Goal: Transaction & Acquisition: Book appointment/travel/reservation

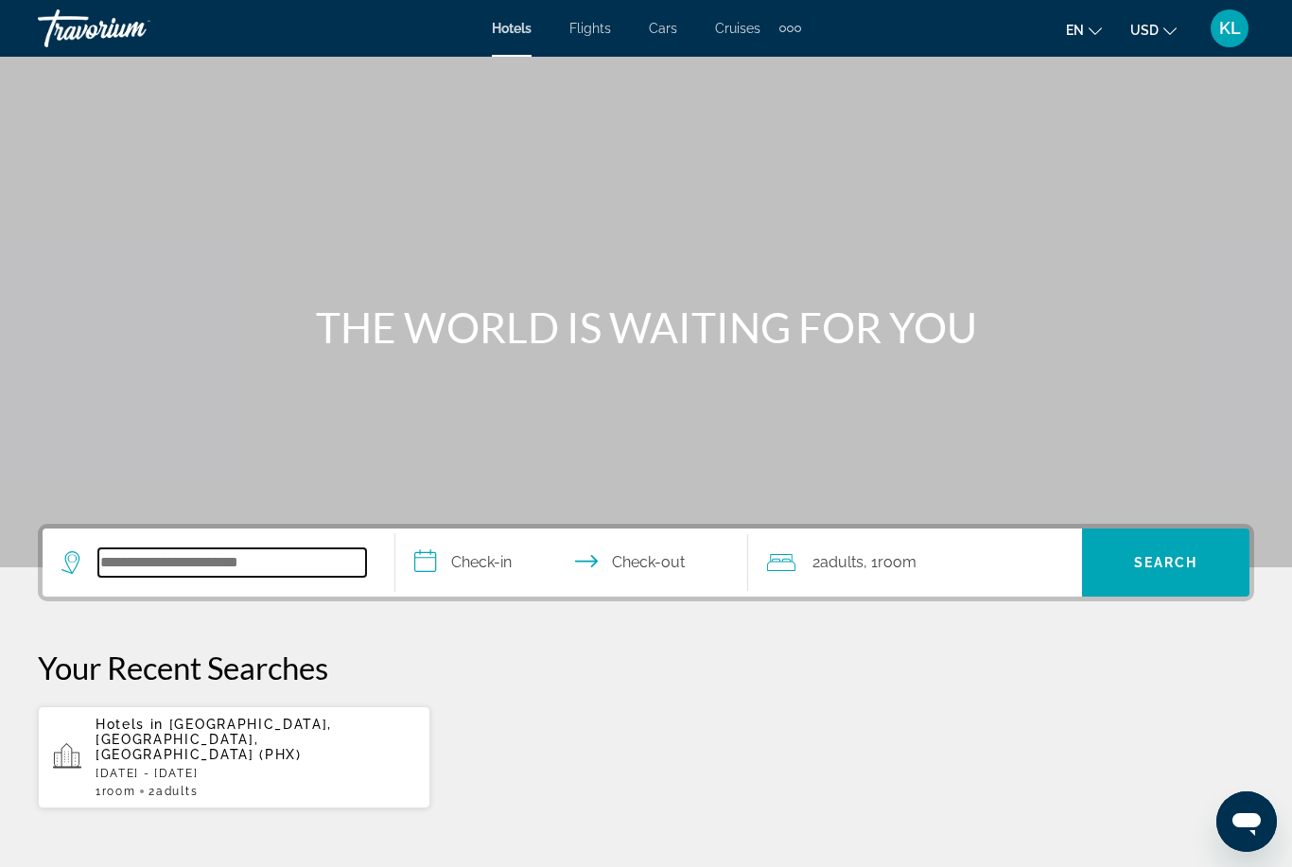
click at [226, 577] on input "Search widget" at bounding box center [232, 563] width 268 height 28
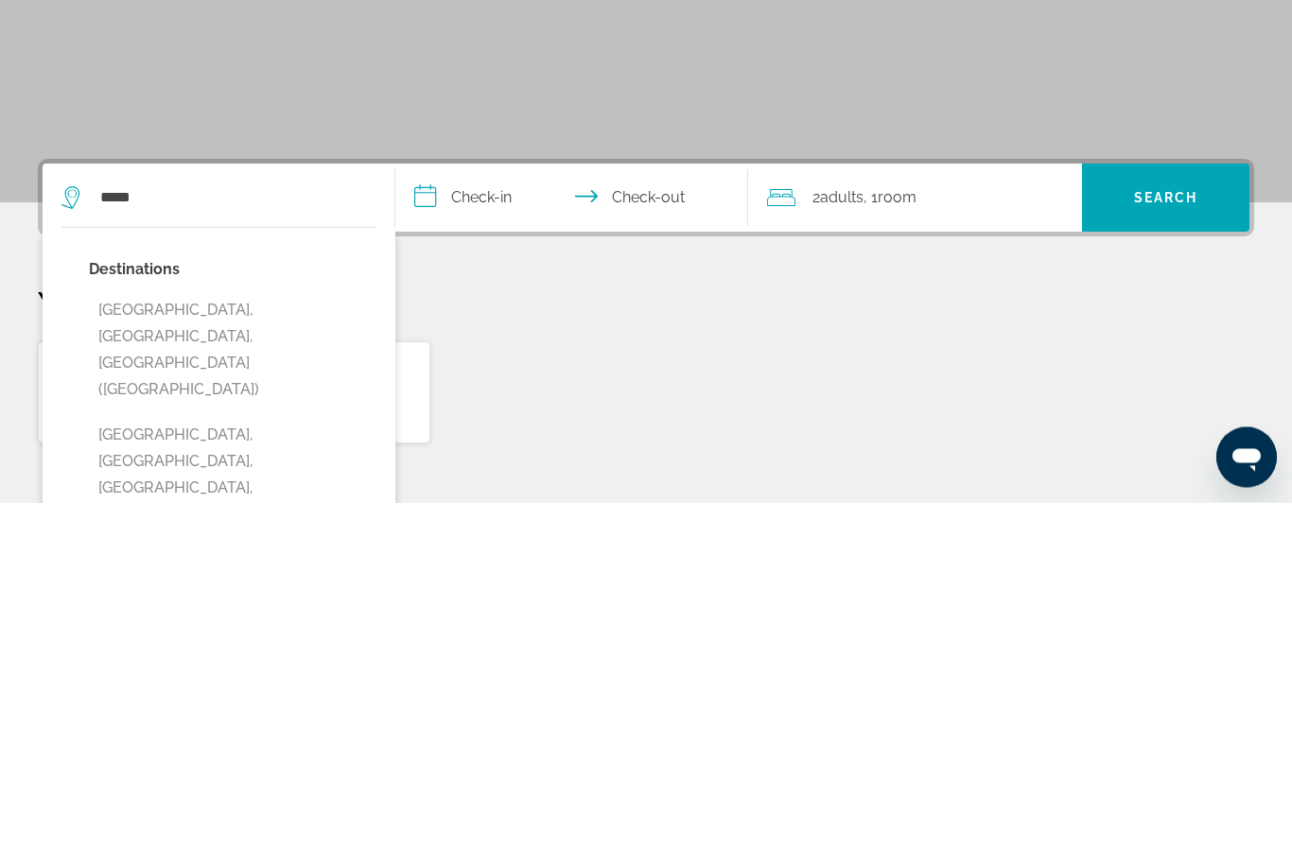
click at [289, 657] on button "[GEOGRAPHIC_DATA], [GEOGRAPHIC_DATA], [GEOGRAPHIC_DATA] ([GEOGRAPHIC_DATA])" at bounding box center [233, 714] width 288 height 115
type input "**********"
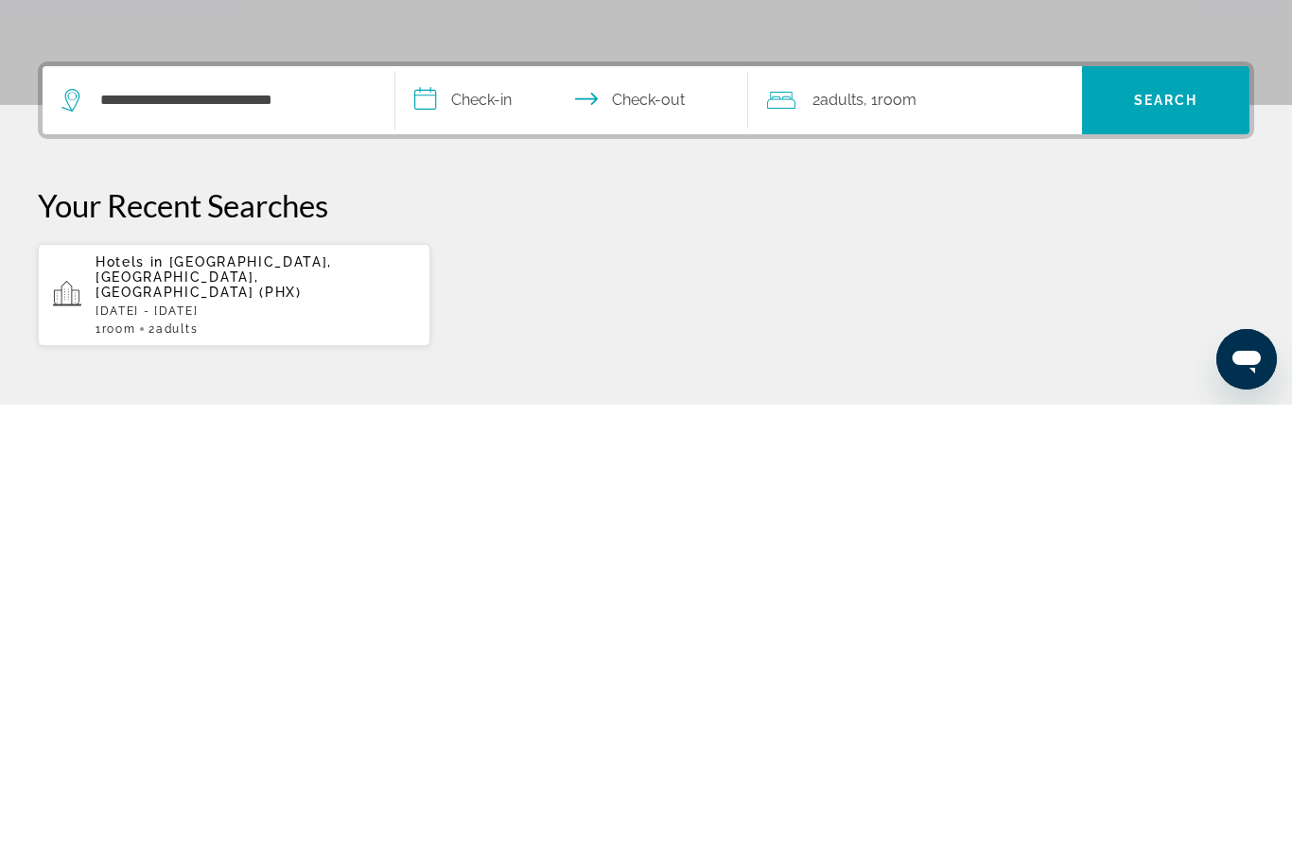
click at [468, 529] on input "**********" at bounding box center [575, 566] width 360 height 74
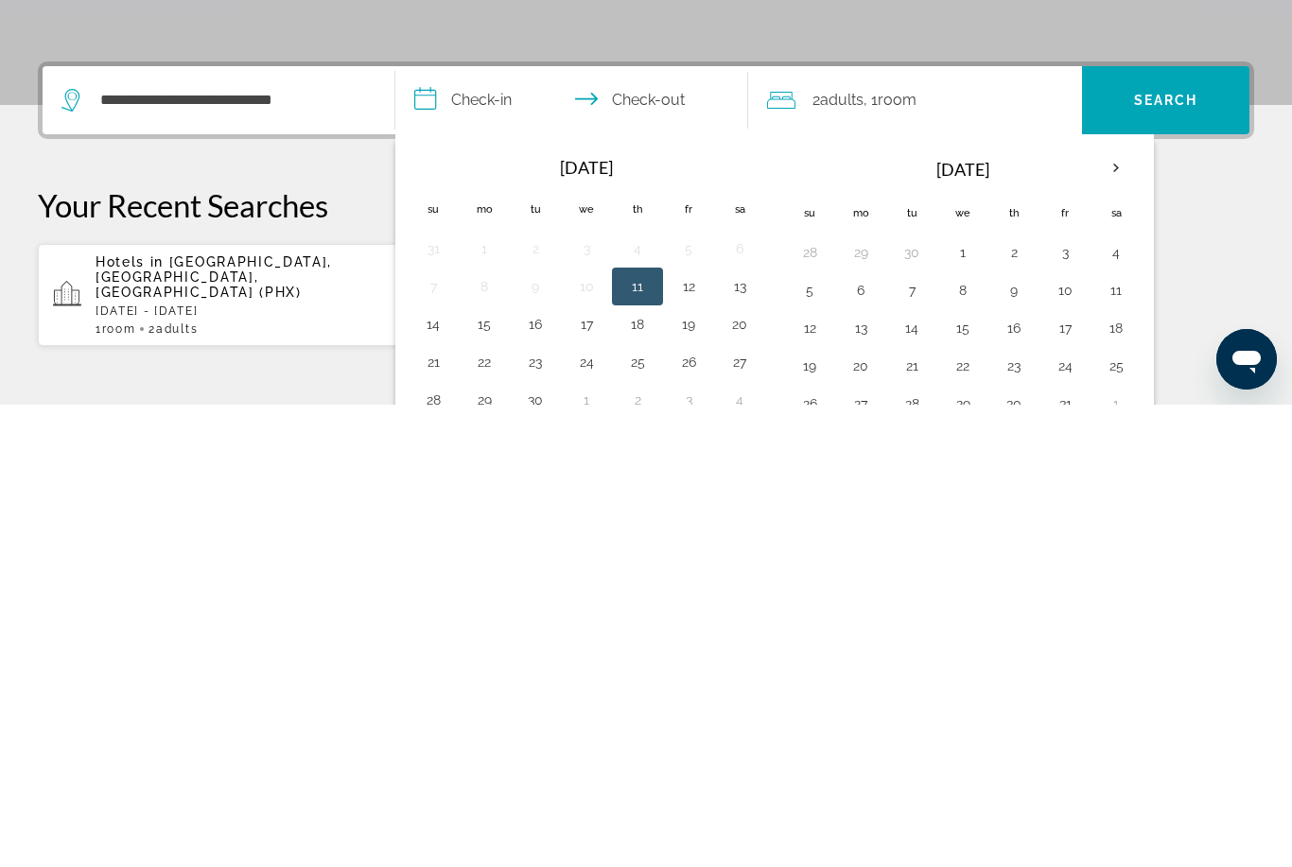
scroll to position [463, 0]
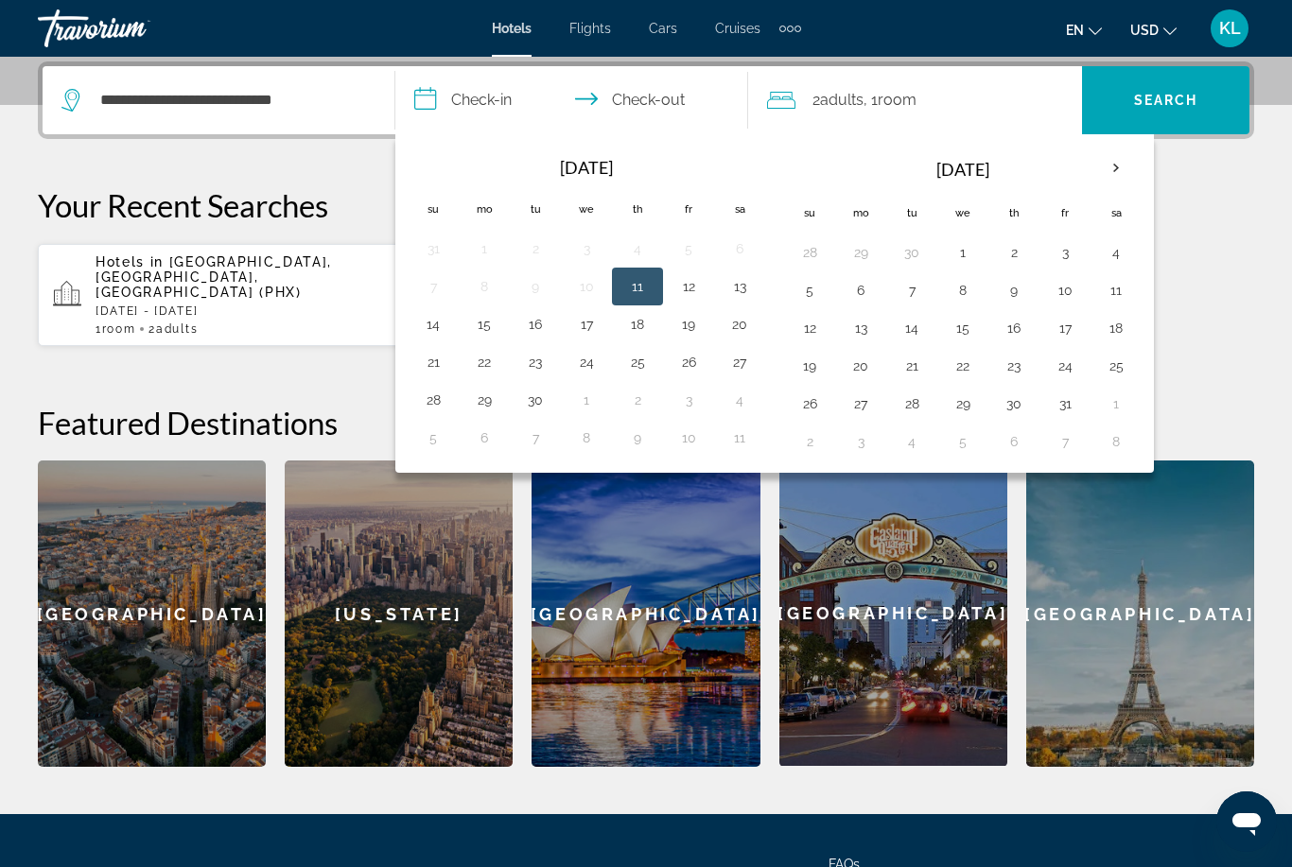
click at [1126, 175] on th "Next month" at bounding box center [1116, 169] width 51 height 42
click at [1116, 183] on th "Next month" at bounding box center [1116, 169] width 51 height 42
click at [1234, 318] on div "Hotels in [GEOGRAPHIC_DATA], [GEOGRAPHIC_DATA], [GEOGRAPHIC_DATA] (PHX) [DATE] …" at bounding box center [646, 295] width 1217 height 104
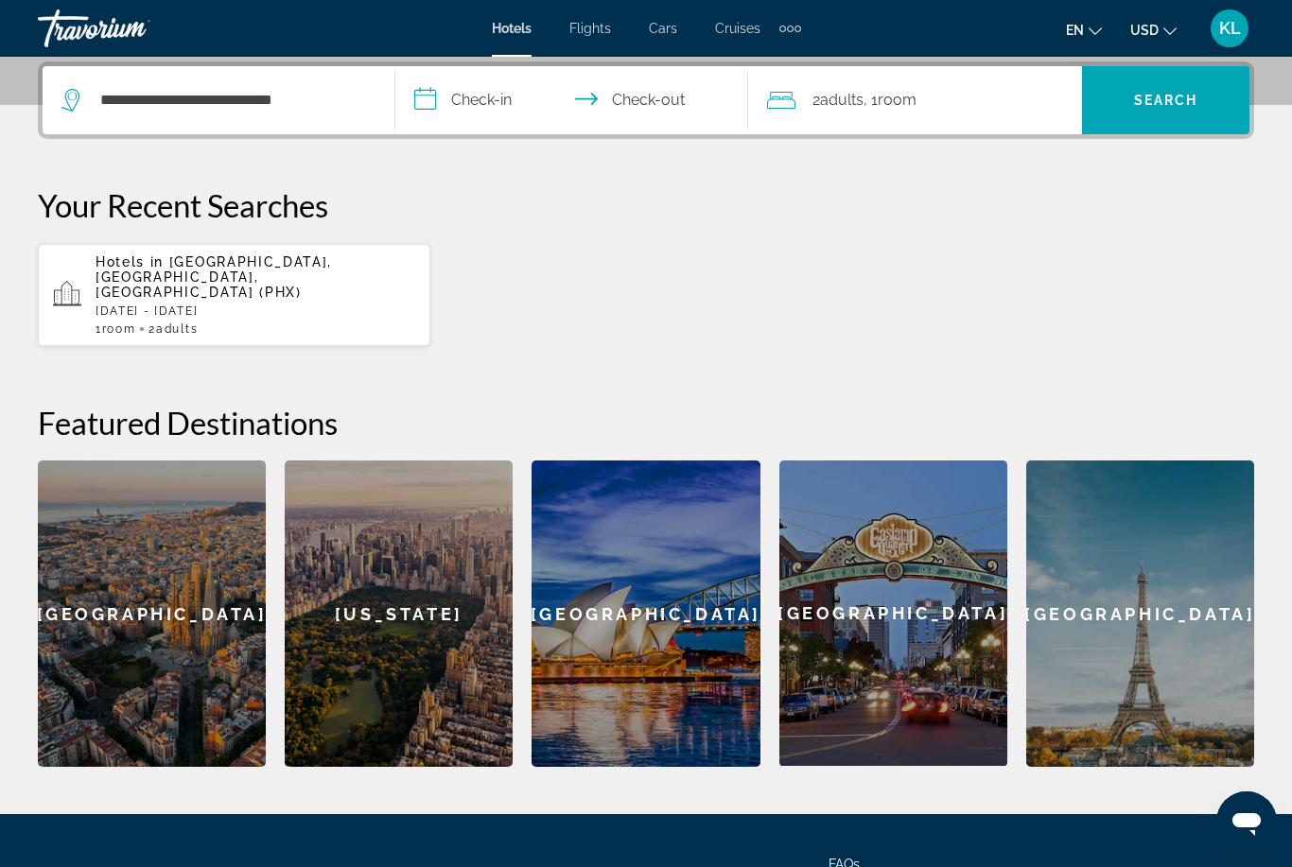
click at [472, 95] on input "**********" at bounding box center [575, 103] width 360 height 74
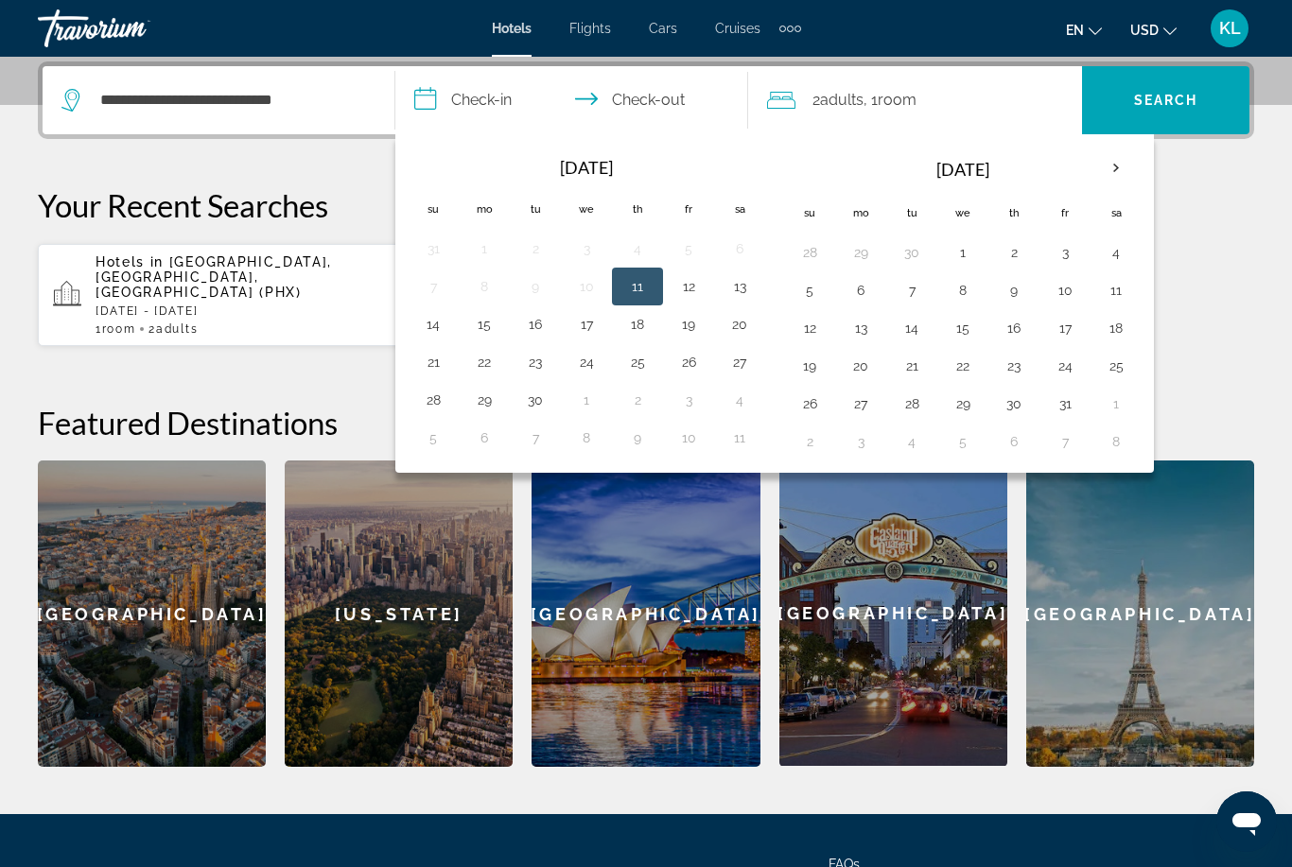
click at [1118, 171] on th "Next month" at bounding box center [1116, 169] width 51 height 42
click at [1130, 182] on th "Next month" at bounding box center [1116, 169] width 51 height 42
click at [1068, 296] on button "12" at bounding box center [1065, 290] width 30 height 26
click at [862, 339] on button "15" at bounding box center [861, 328] width 30 height 26
type input "**********"
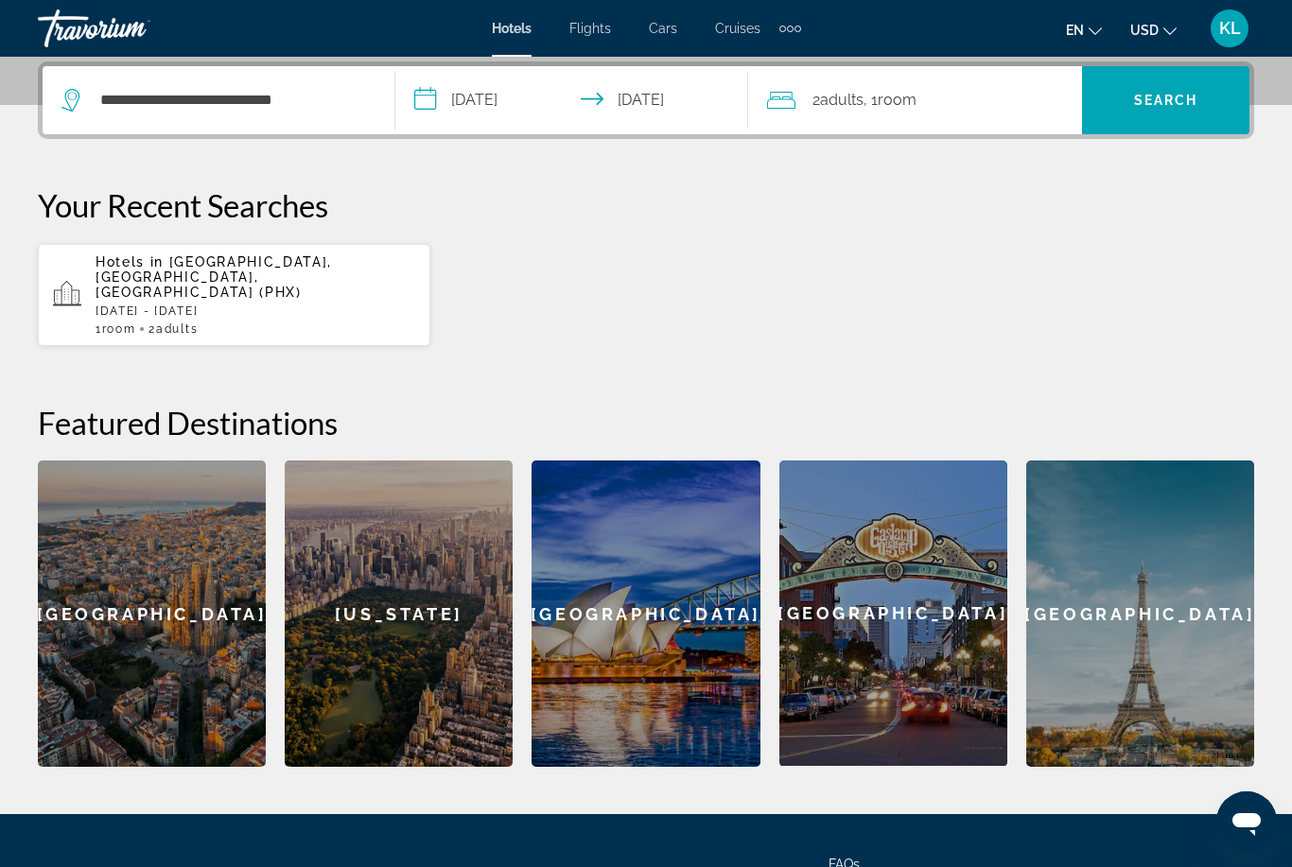
click at [1191, 114] on span "Search widget" at bounding box center [1165, 100] width 167 height 45
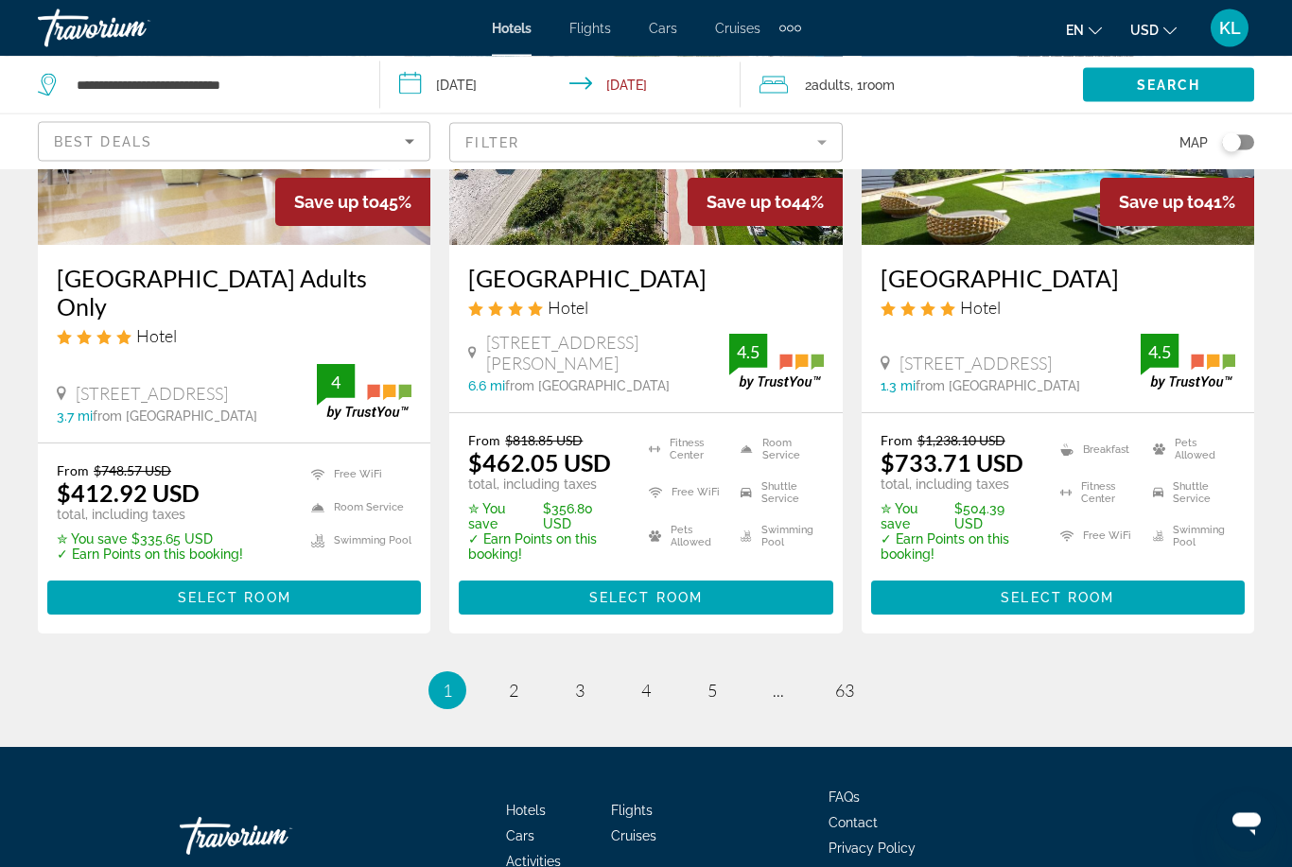
scroll to position [2557, 0]
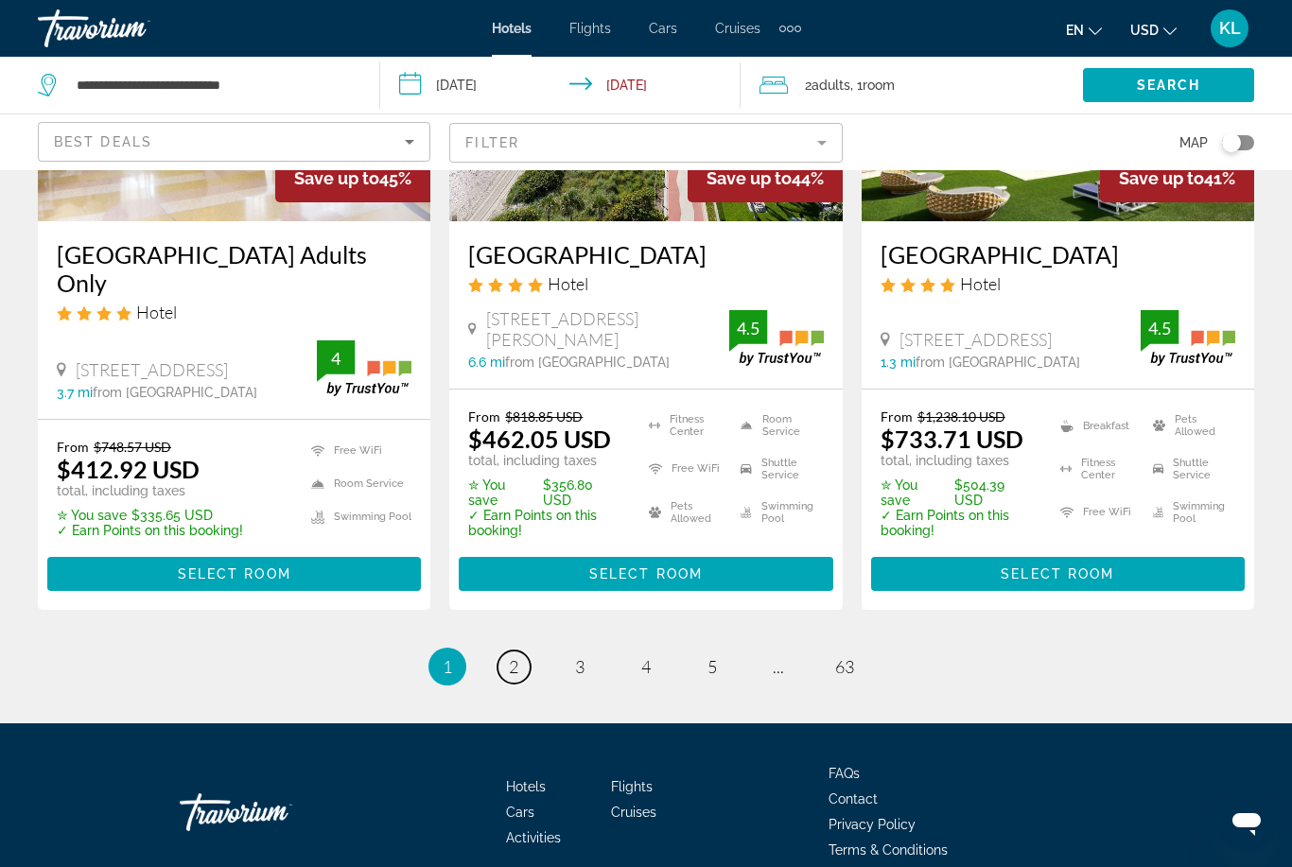
click at [513, 657] on span "2" at bounding box center [513, 667] width 9 height 21
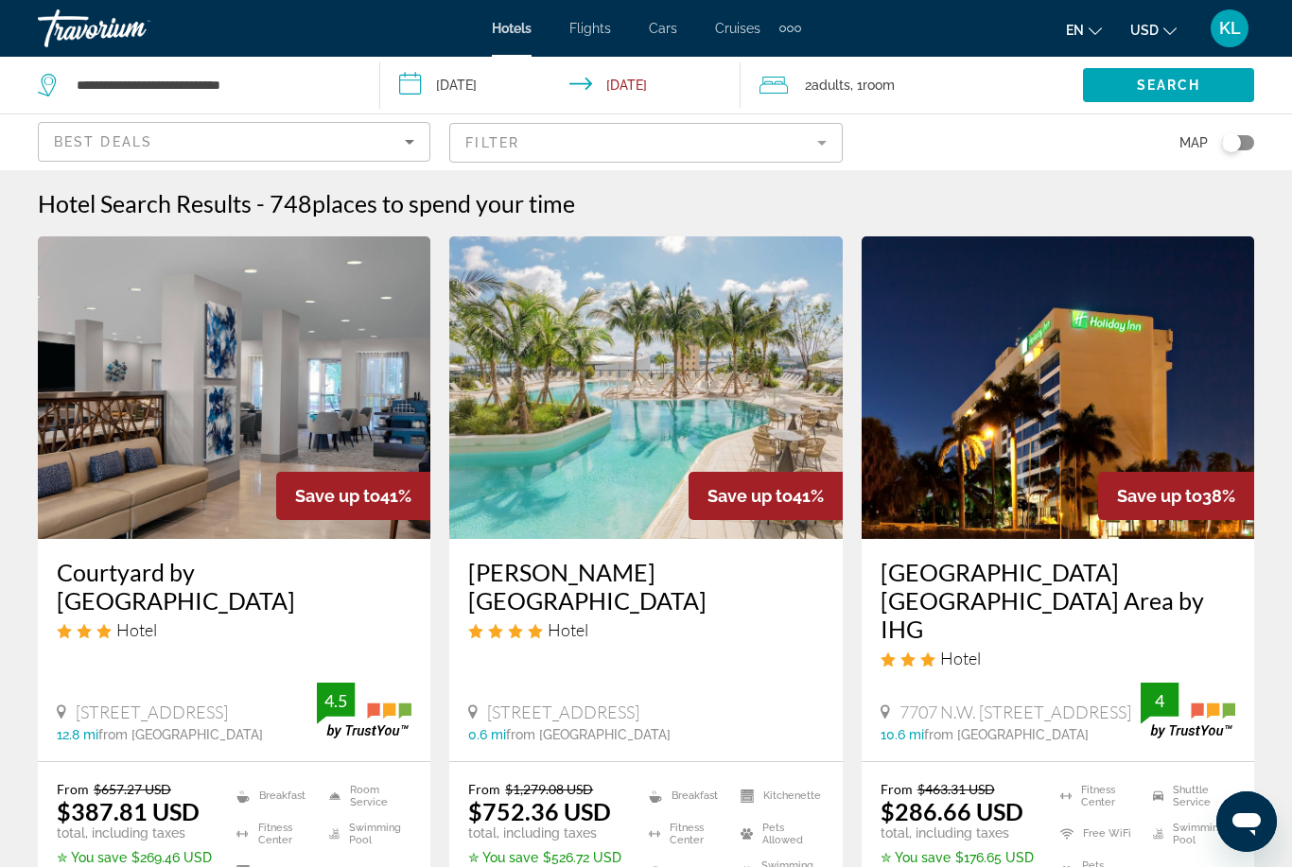
click at [774, 156] on mat-form-field "Filter" at bounding box center [645, 143] width 393 height 40
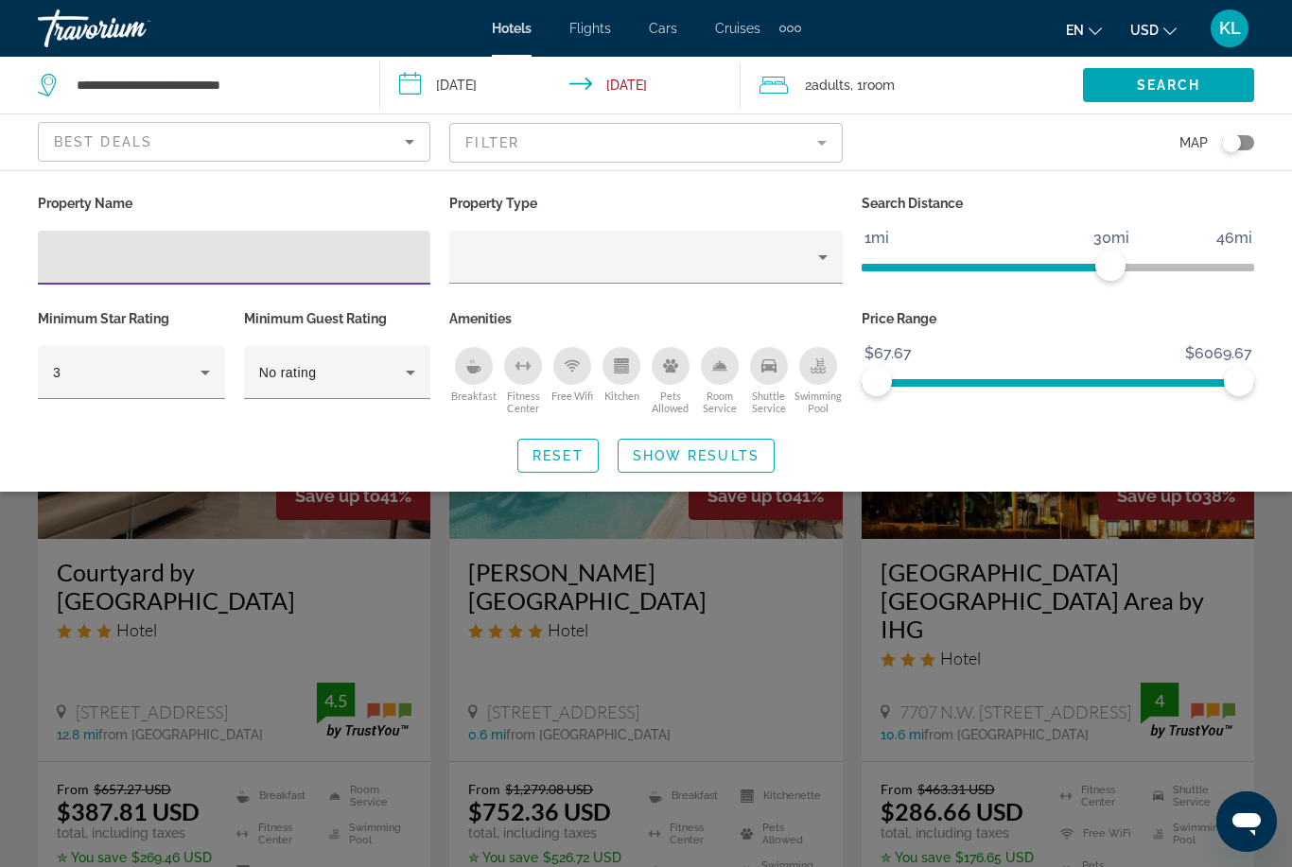
click at [69, 262] on input "Hotel Filters" at bounding box center [234, 258] width 362 height 23
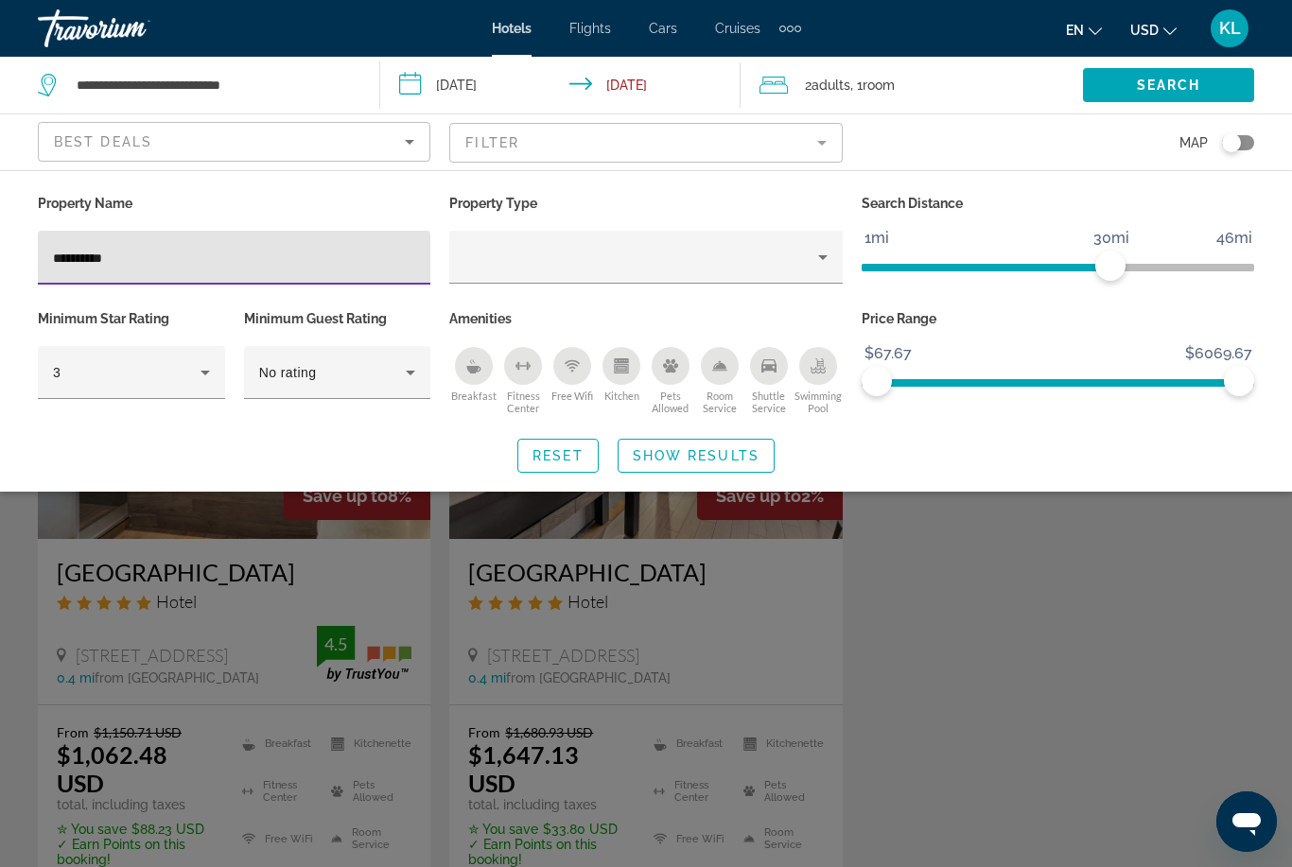
type input "**********"
click at [818, 267] on icon "Property type" at bounding box center [823, 257] width 23 height 23
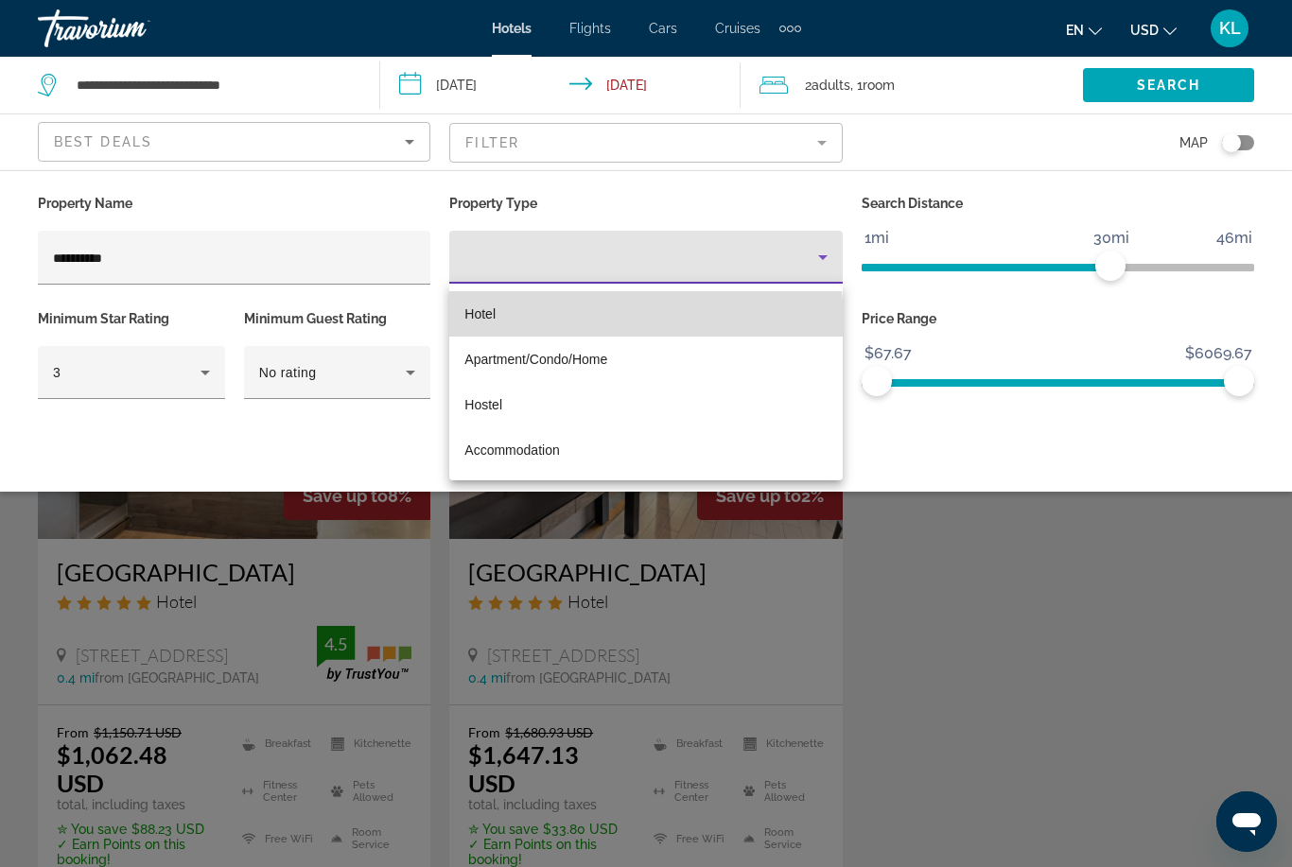
click at [583, 324] on mat-option "Hotel" at bounding box center [645, 313] width 393 height 45
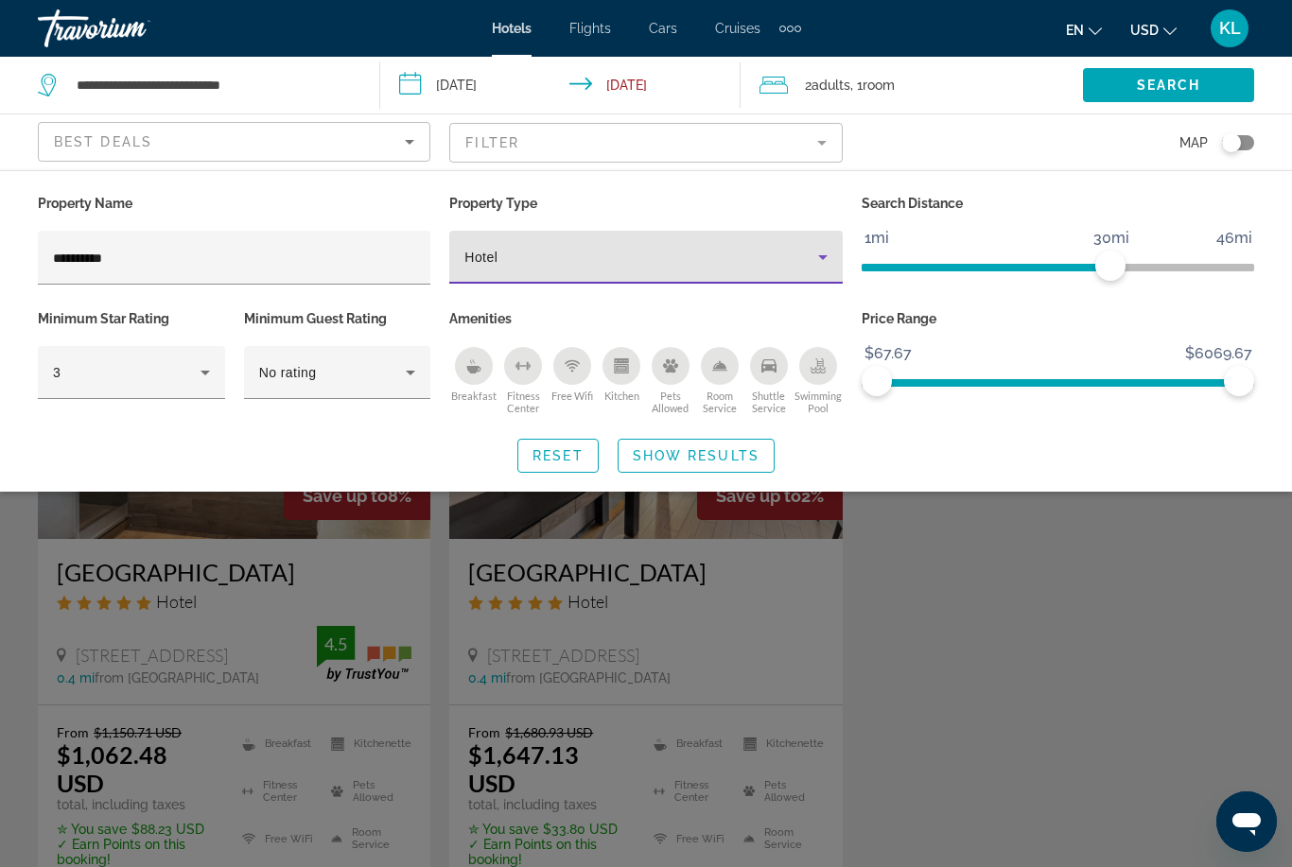
click at [1163, 90] on span "Search" at bounding box center [1169, 85] width 64 height 15
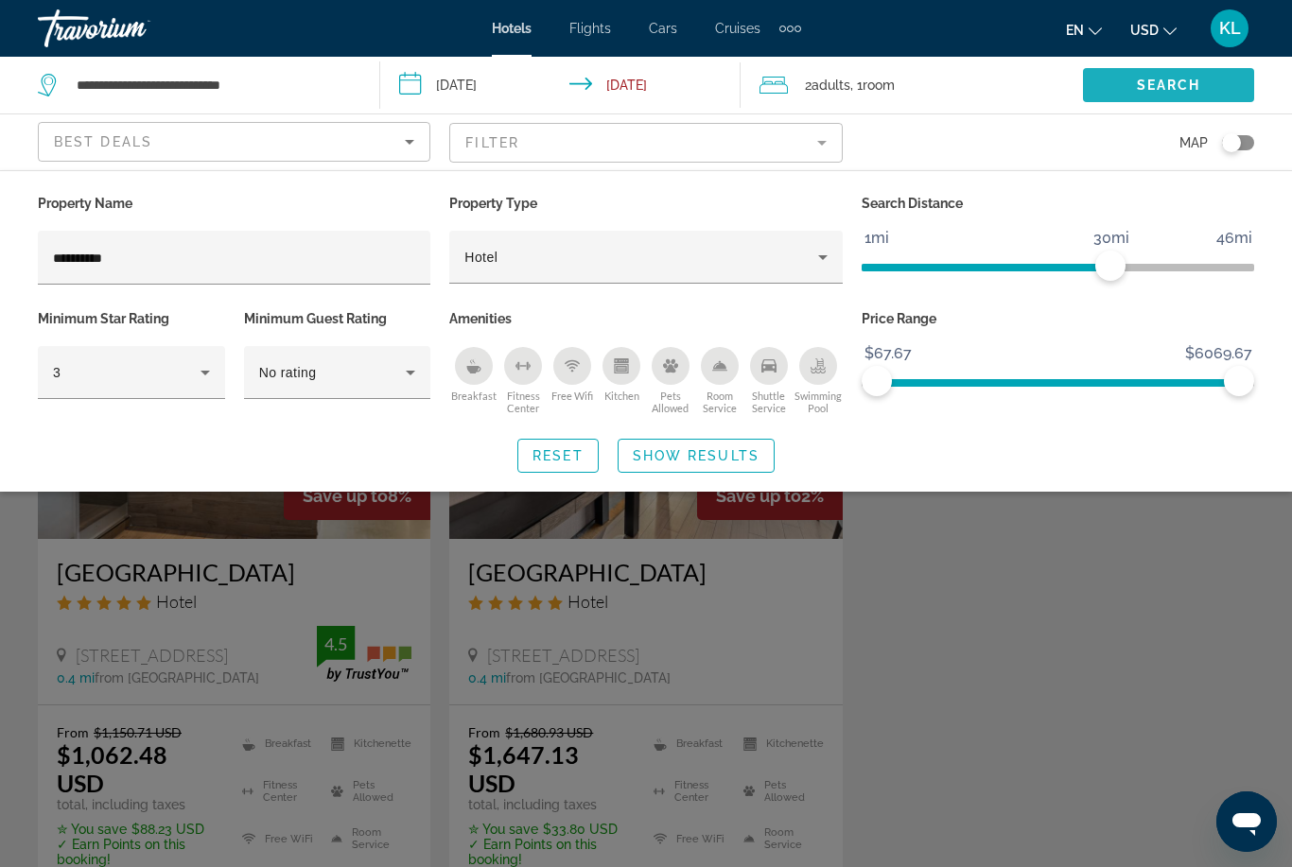
click at [1148, 81] on span "Search" at bounding box center [1169, 85] width 64 height 15
click at [272, 600] on div "Search widget" at bounding box center [646, 576] width 1292 height 584
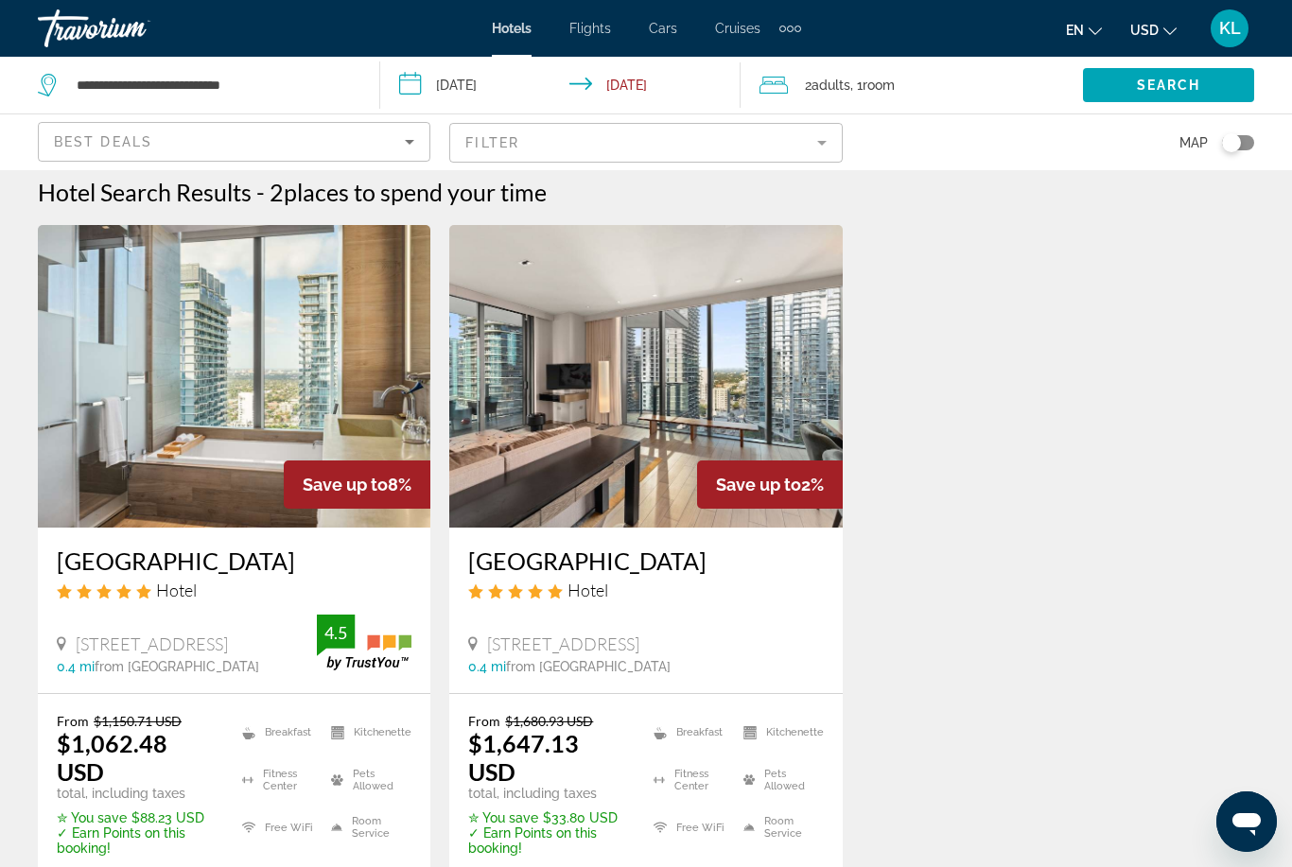
scroll to position [12, 0]
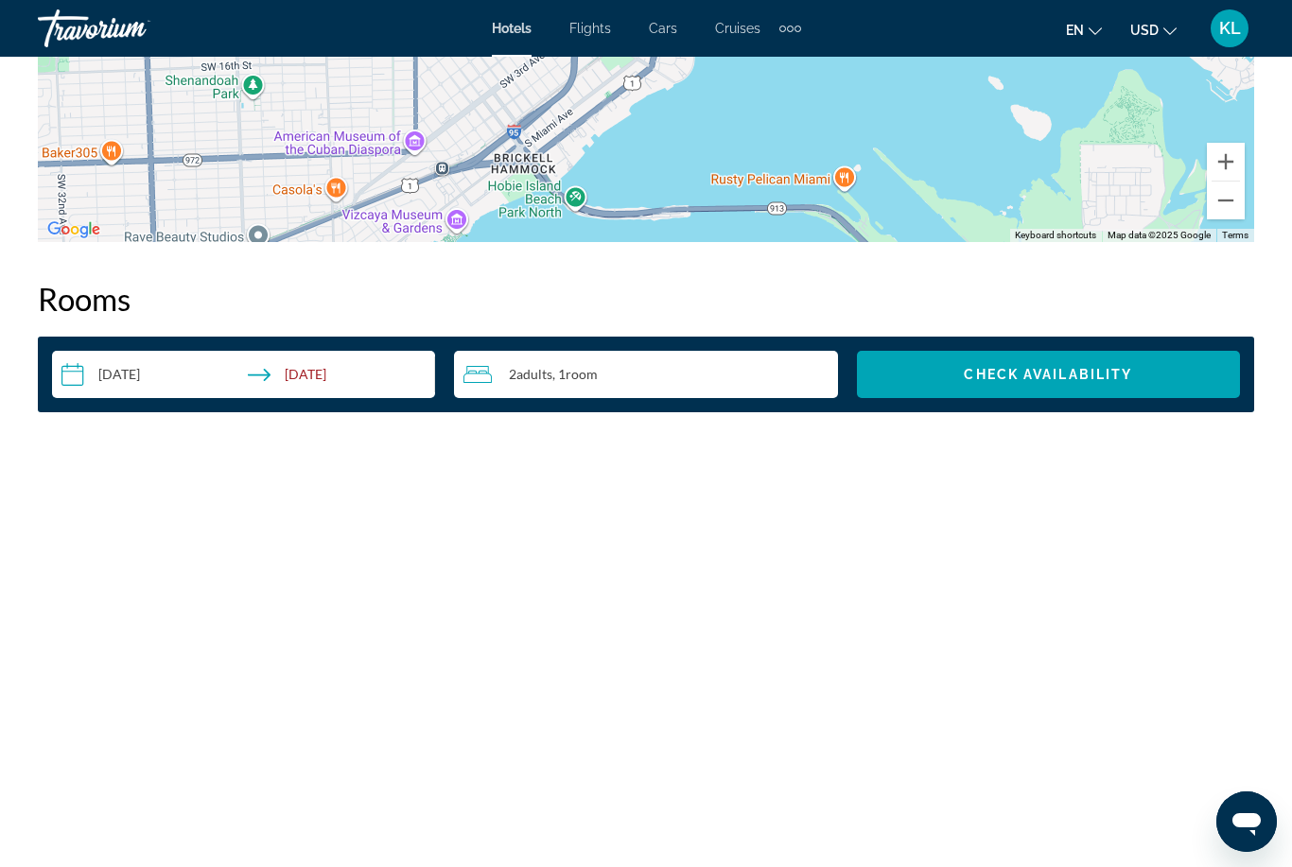
scroll to position [2558, 0]
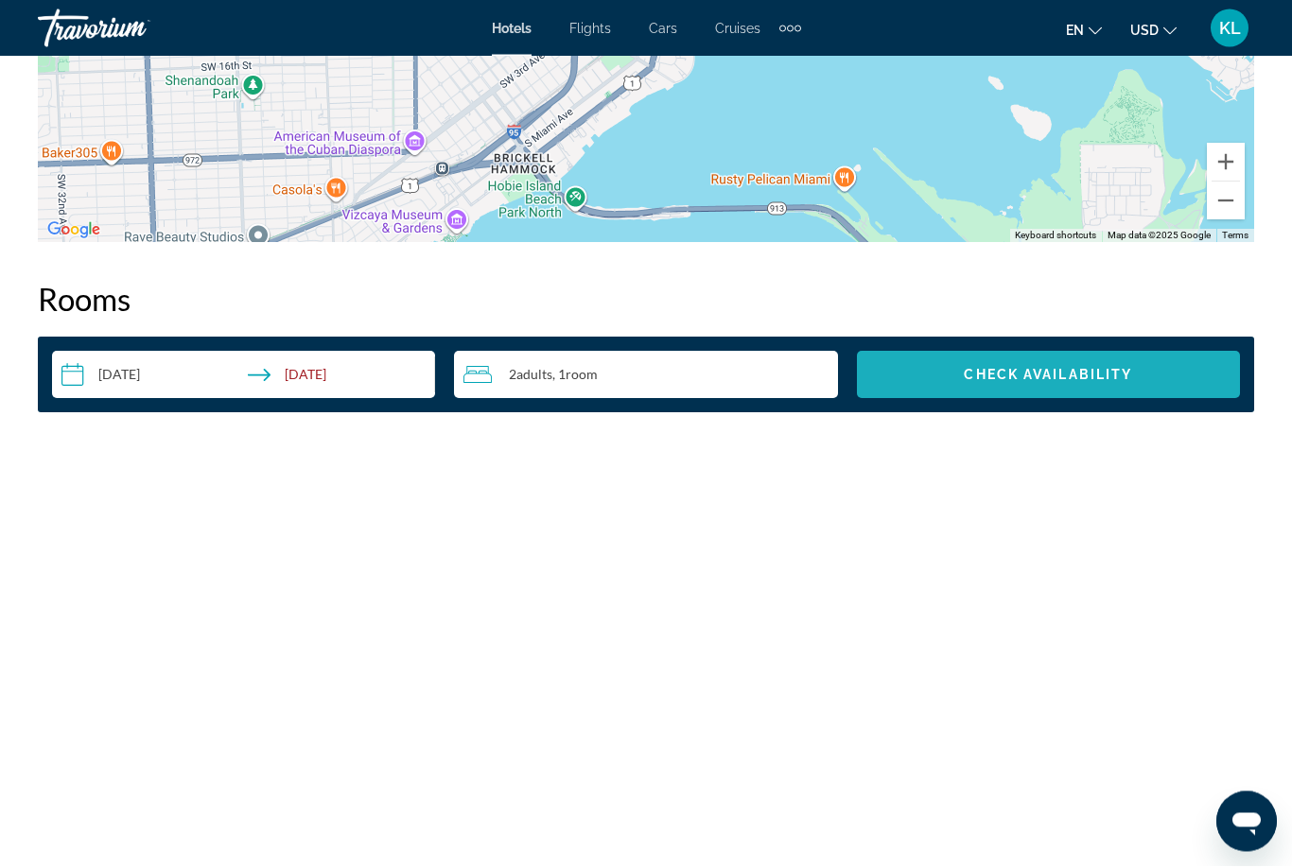
click at [1117, 386] on span "Search widget" at bounding box center [1048, 375] width 383 height 45
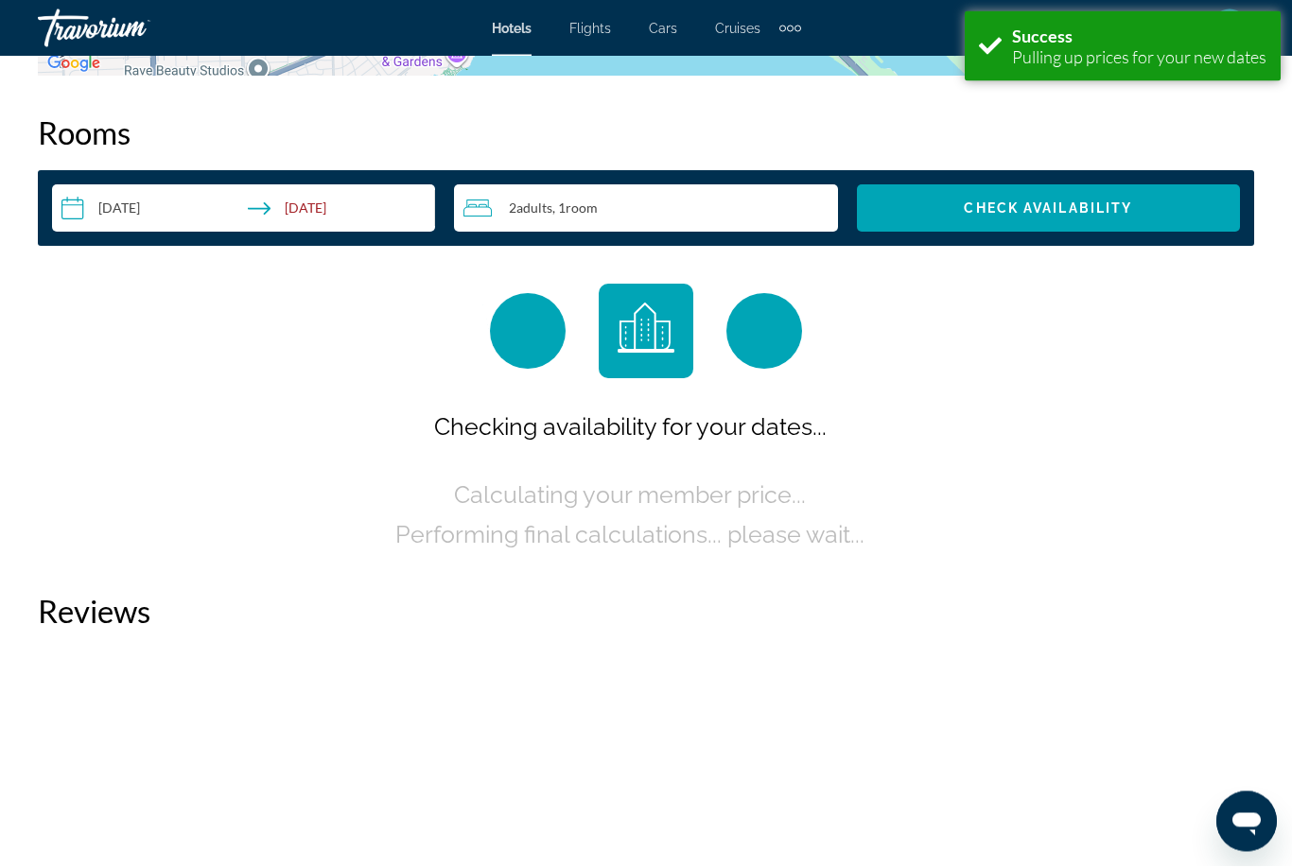
scroll to position [2725, 0]
